Goal: Check status

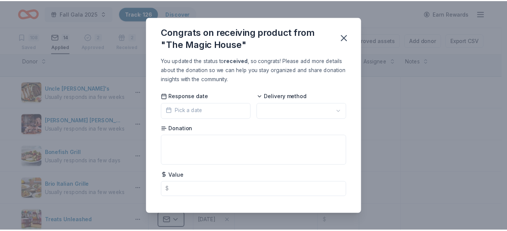
scroll to position [113, 0]
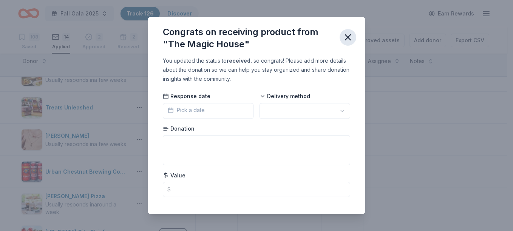
click at [345, 37] on icon "button" at bounding box center [347, 37] width 11 height 11
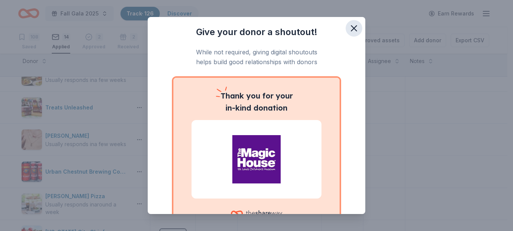
click at [350, 27] on icon "button" at bounding box center [353, 28] width 11 height 11
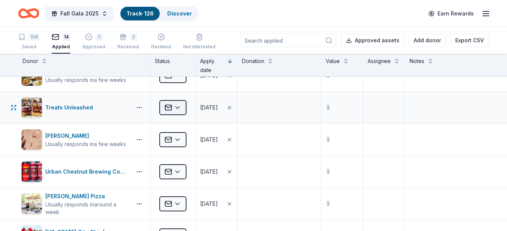
scroll to position [75, 0]
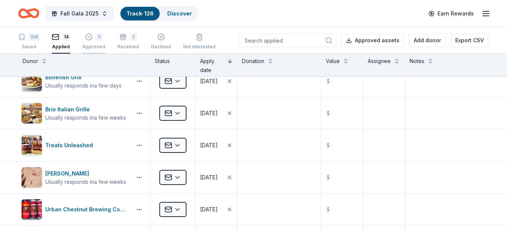
click at [94, 39] on div "2" at bounding box center [93, 37] width 23 height 8
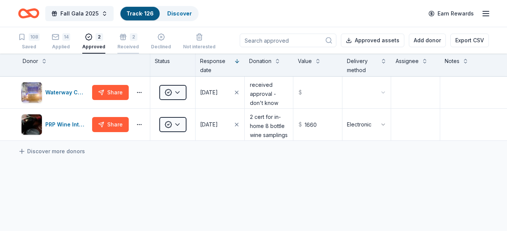
click at [130, 38] on div "2" at bounding box center [134, 37] width 8 height 8
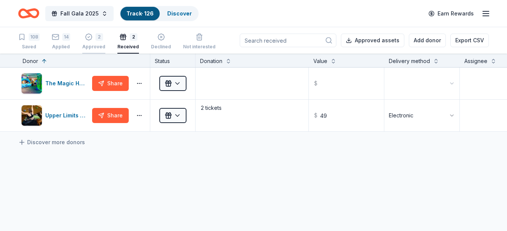
click at [93, 41] on div "2 Approved" at bounding box center [93, 41] width 23 height 17
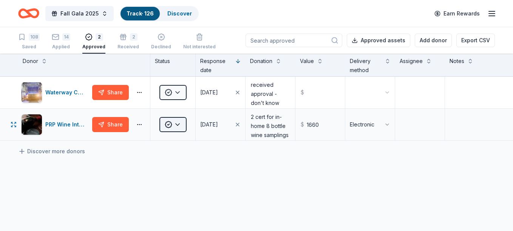
click at [176, 125] on html "Fall Gala 2025 Track · 126 Discover Earn Rewards 108 Saved 14 Applied 2 Approve…" at bounding box center [256, 115] width 513 height 231
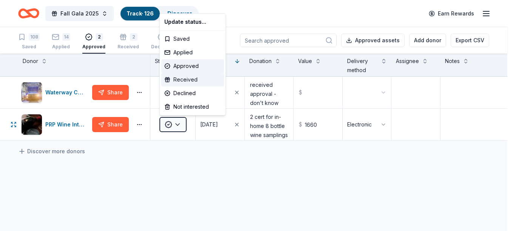
click at [183, 80] on div "Received" at bounding box center [192, 80] width 63 height 14
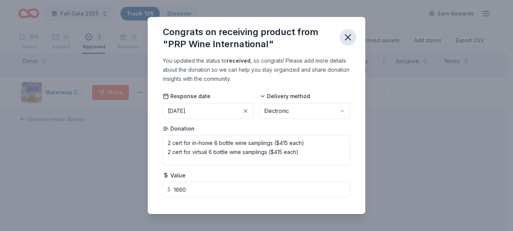
click at [348, 40] on icon "button" at bounding box center [347, 37] width 11 height 11
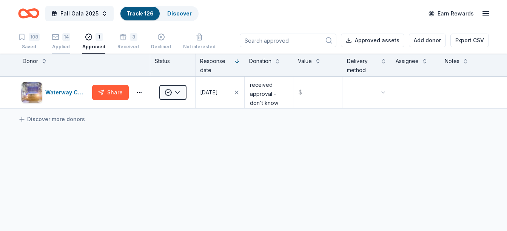
click at [61, 40] on div "14" at bounding box center [61, 37] width 18 height 8
